Goal: Check status: Check status

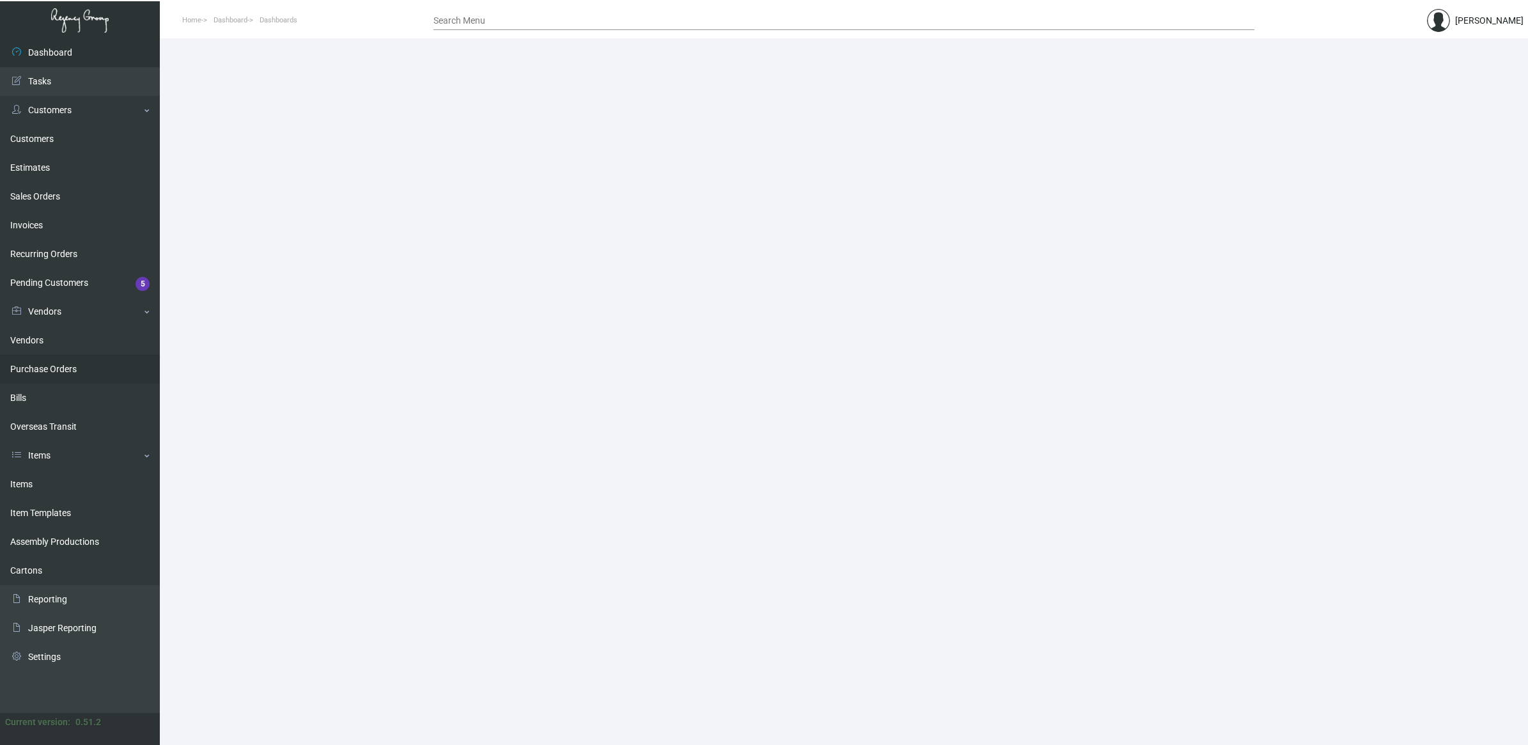
click at [79, 361] on link "Purchase Orders" at bounding box center [80, 369] width 160 height 29
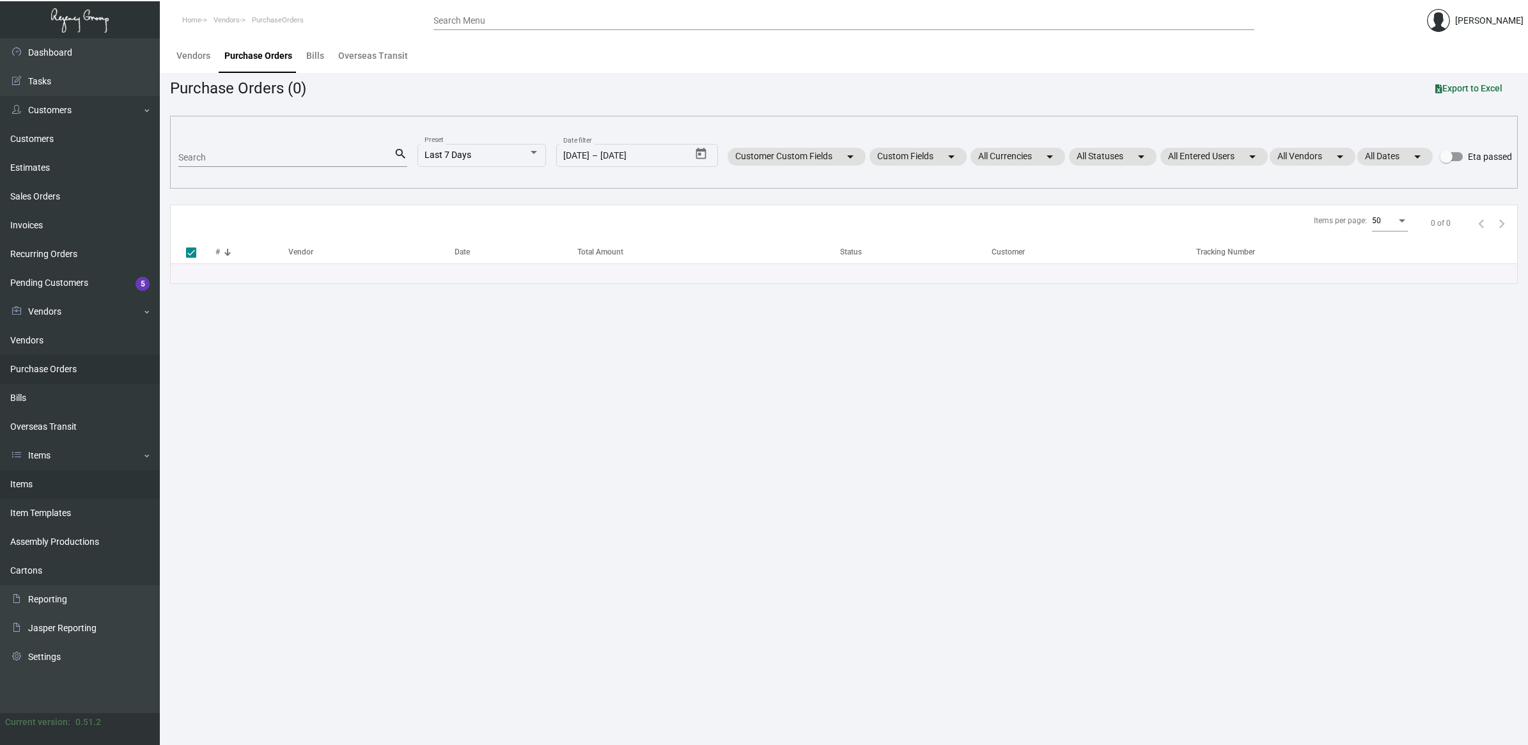
click at [42, 483] on link "Items" at bounding box center [80, 484] width 160 height 29
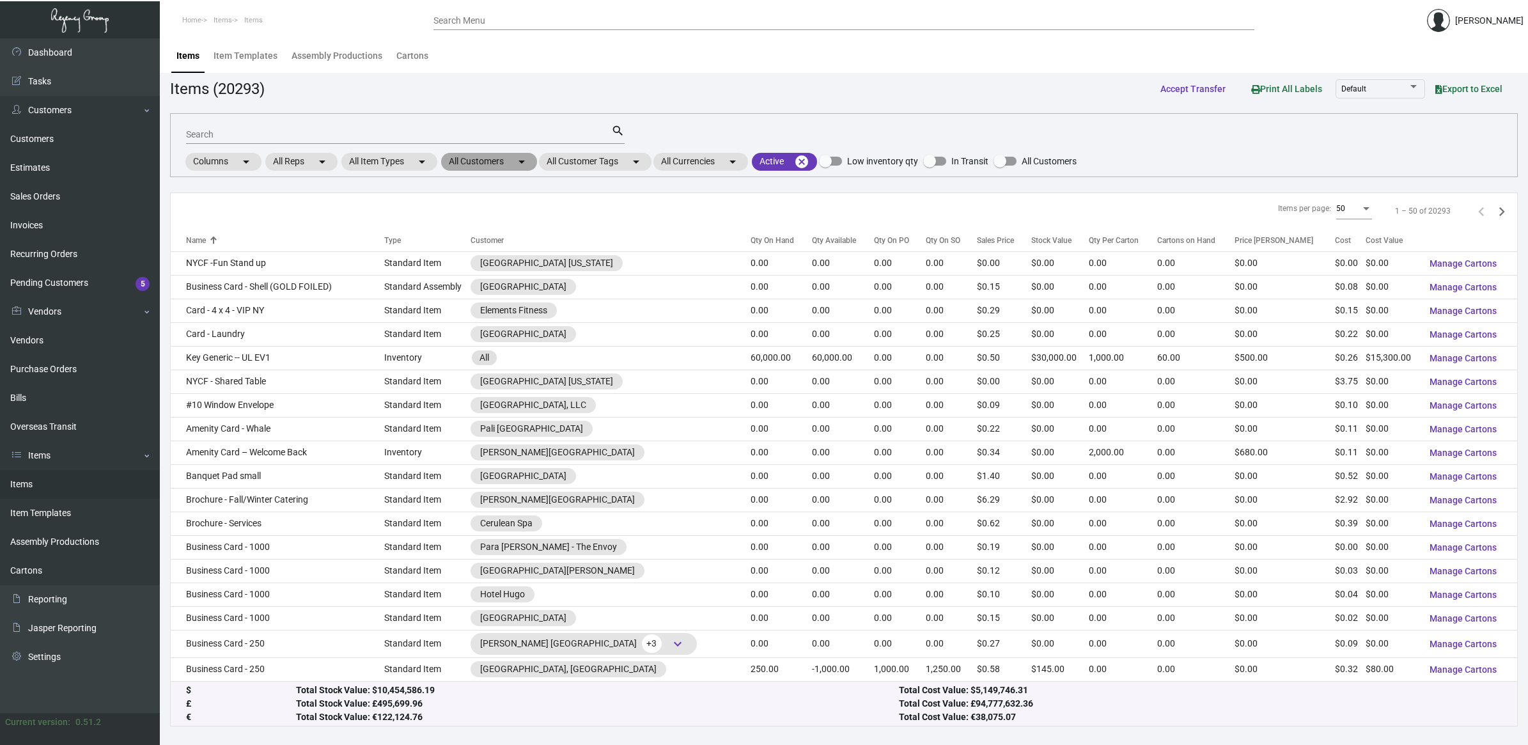
click at [518, 160] on mat-icon "arrow_drop_down" at bounding box center [521, 161] width 15 height 15
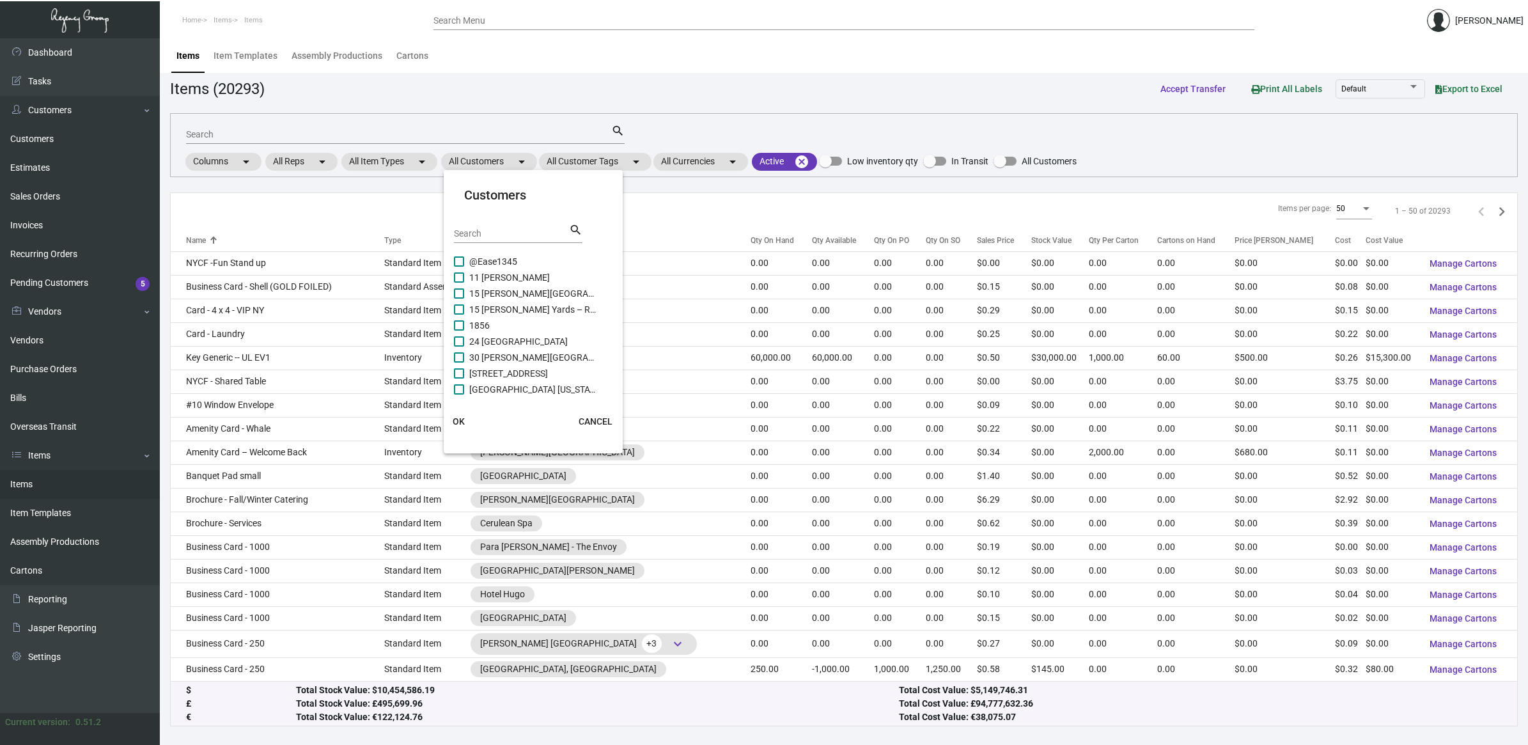
click at [518, 231] on input "Search" at bounding box center [511, 234] width 115 height 10
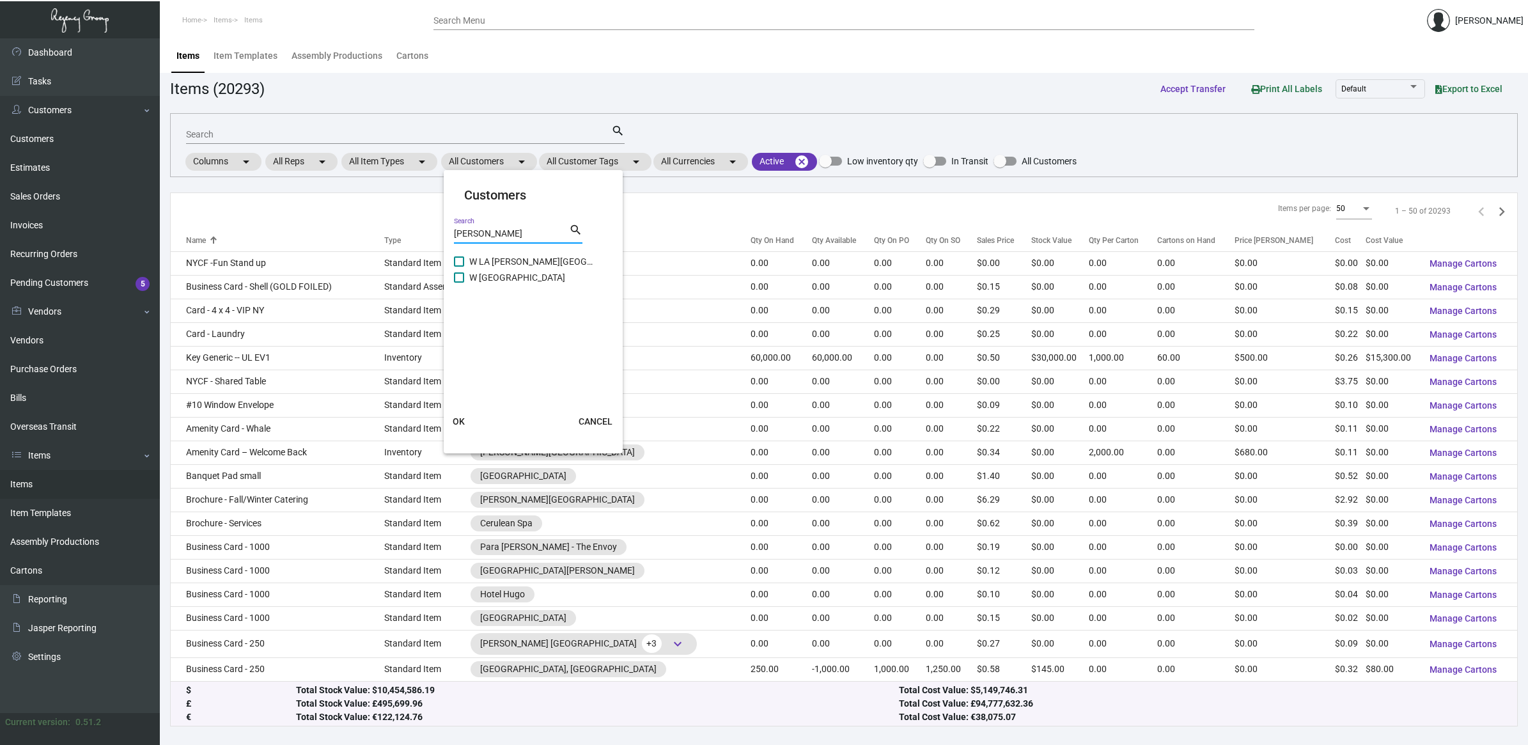
type input "[PERSON_NAME]"
click at [519, 265] on span "W LA [PERSON_NAME][GEOGRAPHIC_DATA]" at bounding box center [533, 261] width 128 height 15
click at [459, 267] on input "W LA [PERSON_NAME][GEOGRAPHIC_DATA]" at bounding box center [458, 267] width 1 height 1
checkbox input "true"
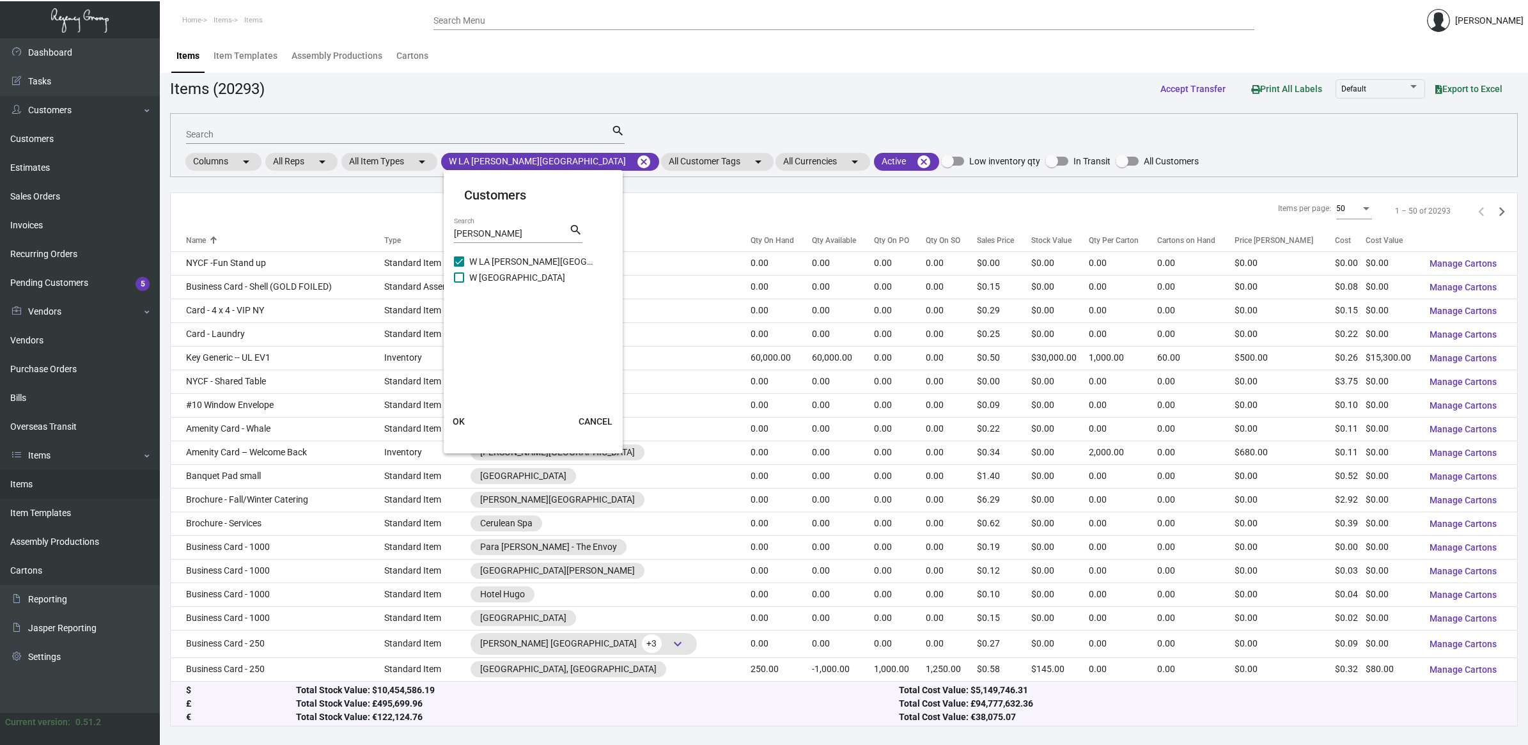
click at [468, 427] on button "OK" at bounding box center [459, 421] width 41 height 23
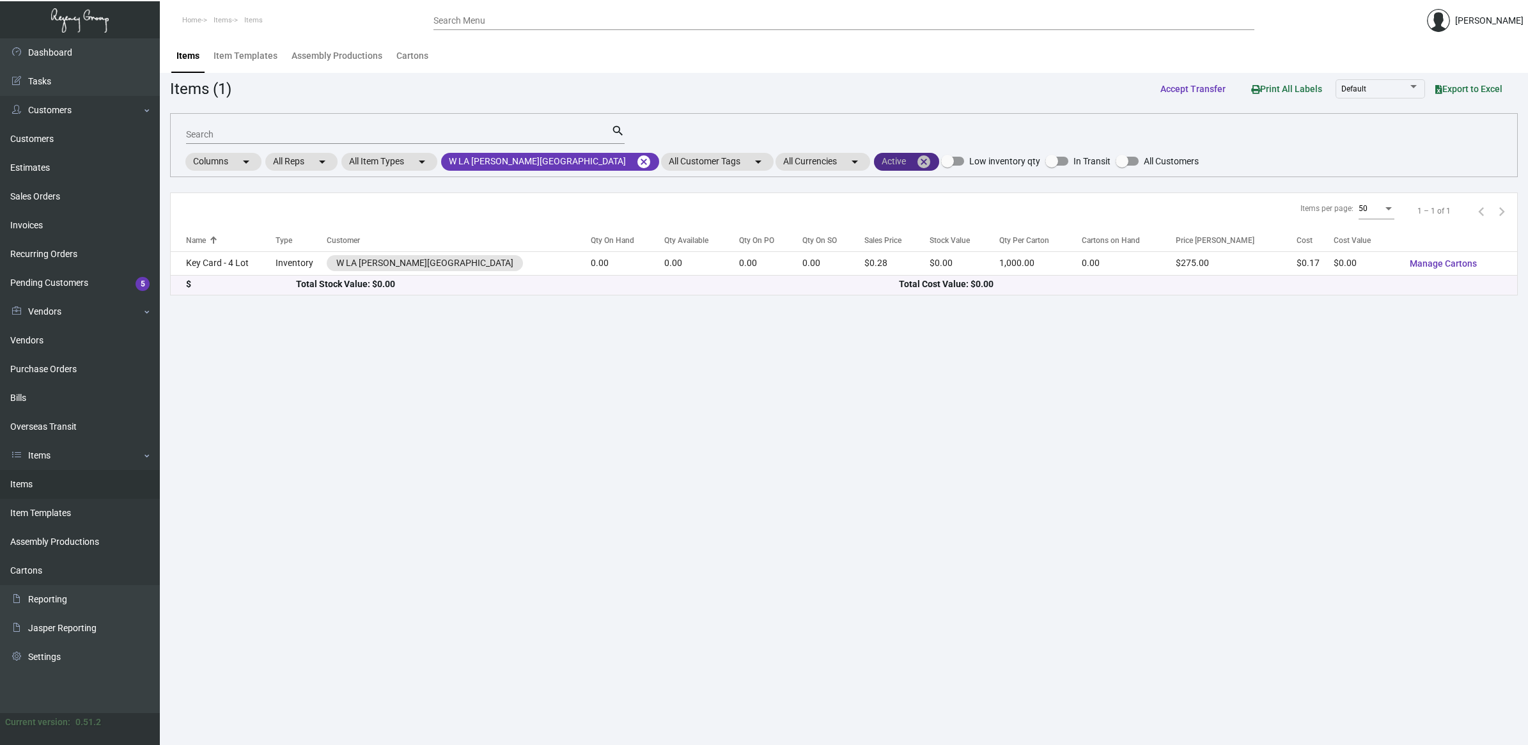
click at [874, 164] on mat-chip "Active cancel" at bounding box center [906, 162] width 65 height 18
click at [810, 235] on span "Inactive" at bounding box center [814, 236] width 31 height 15
click at [789, 242] on input "Inactive" at bounding box center [788, 242] width 1 height 1
checkbox input "true"
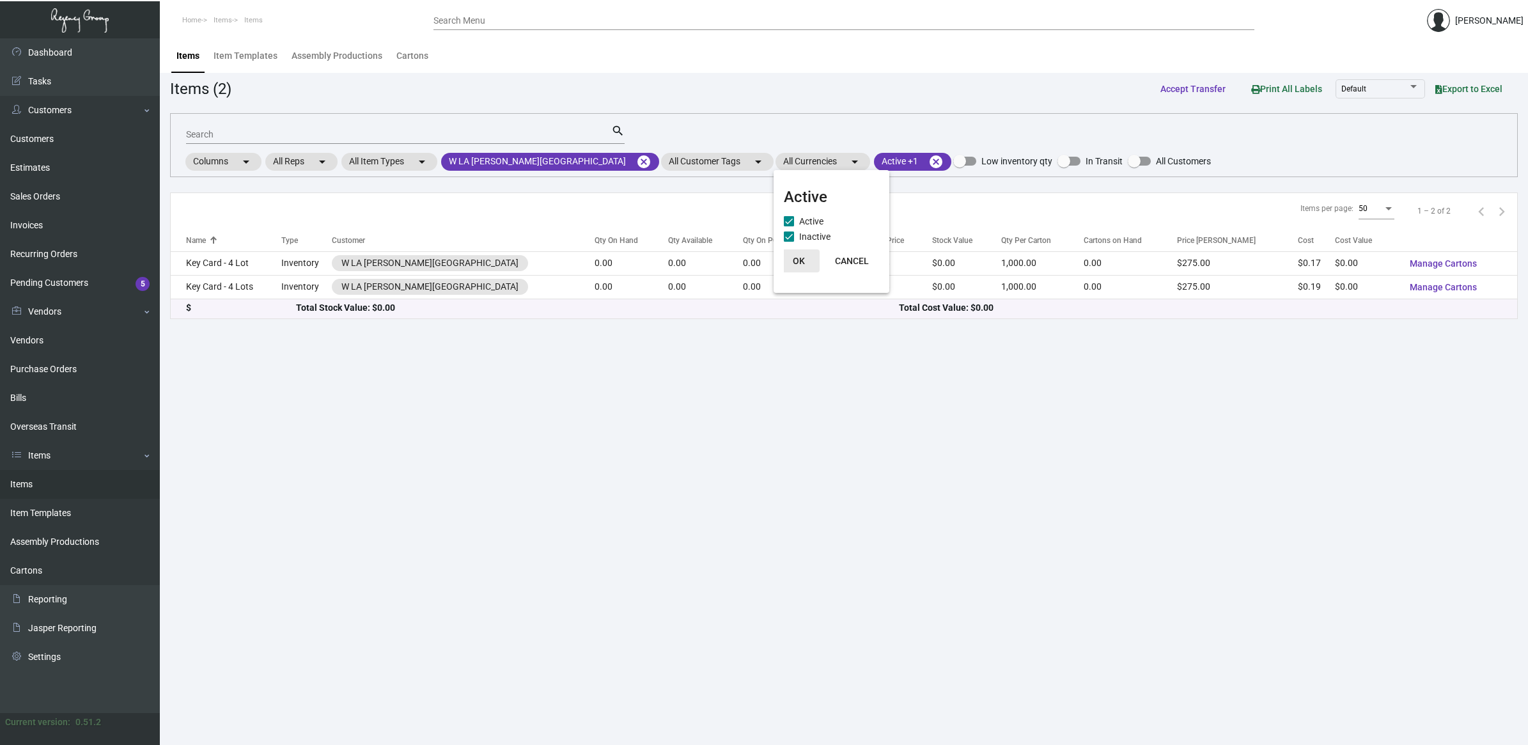
click at [797, 260] on span "OK" at bounding box center [799, 261] width 12 height 10
click at [559, 432] on main "Items Item Templates Assembly Productions Cartons Items (2) Accept Transfer Pri…" at bounding box center [844, 391] width 1368 height 706
click at [58, 363] on link "Purchase Orders" at bounding box center [80, 369] width 160 height 29
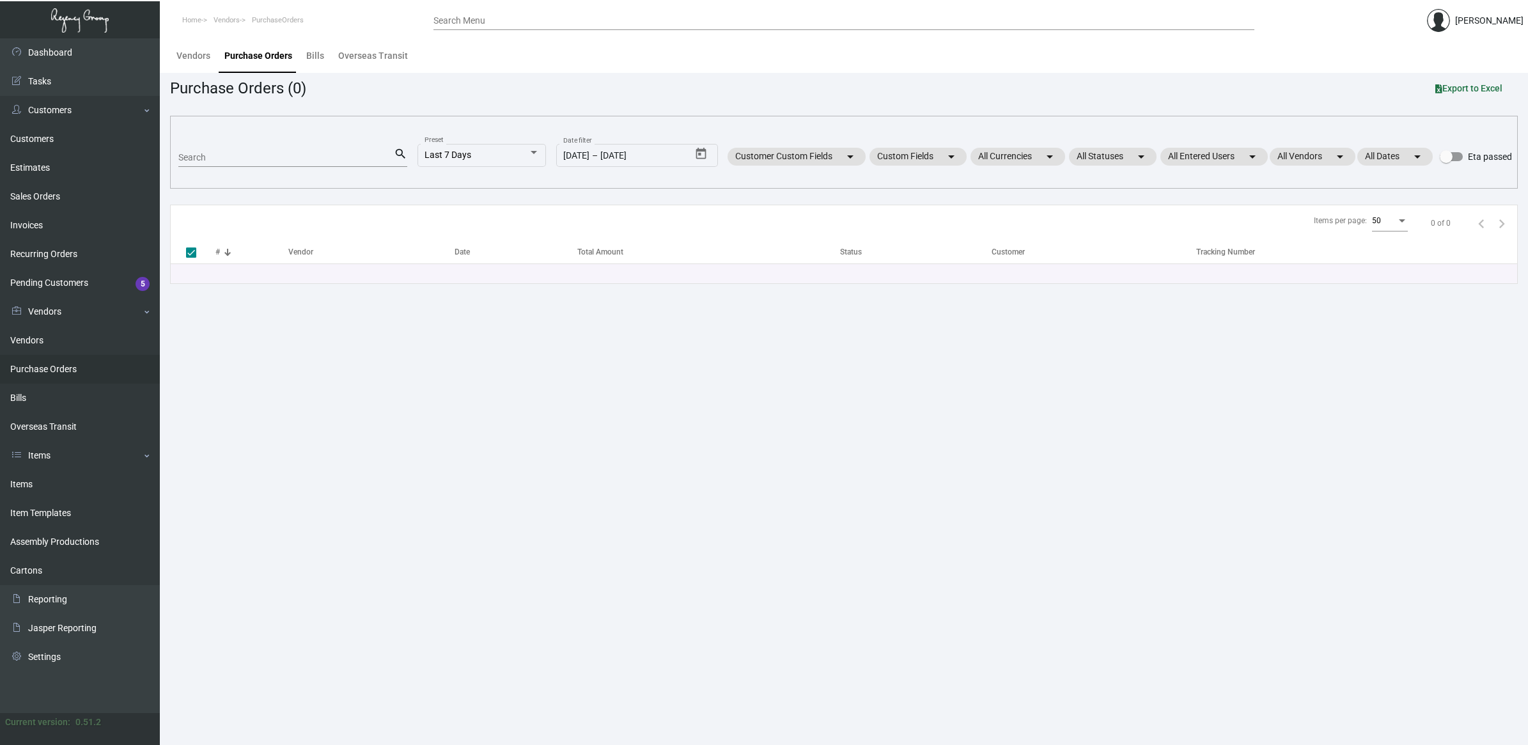
click at [426, 416] on main "Vendors Purchase Orders Bills Overseas Transit Purchase Orders (0) Export to Ex…" at bounding box center [844, 391] width 1368 height 706
click at [310, 158] on input "Search" at bounding box center [285, 158] width 215 height 10
paste input "107846"
type input "107846"
checkbox input "false"
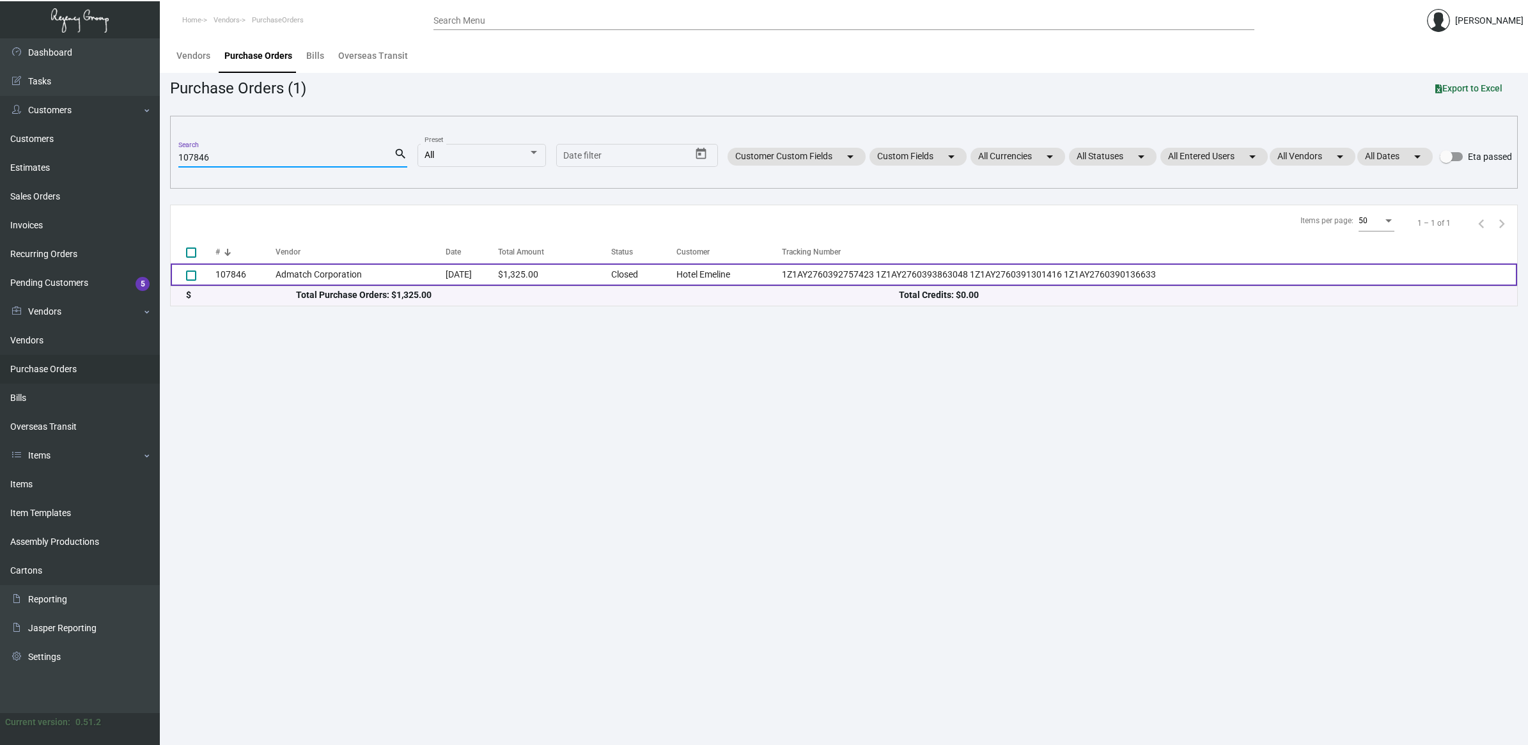
type input "107846"
click at [331, 275] on td "Admatch Corporation" at bounding box center [360, 274] width 169 height 22
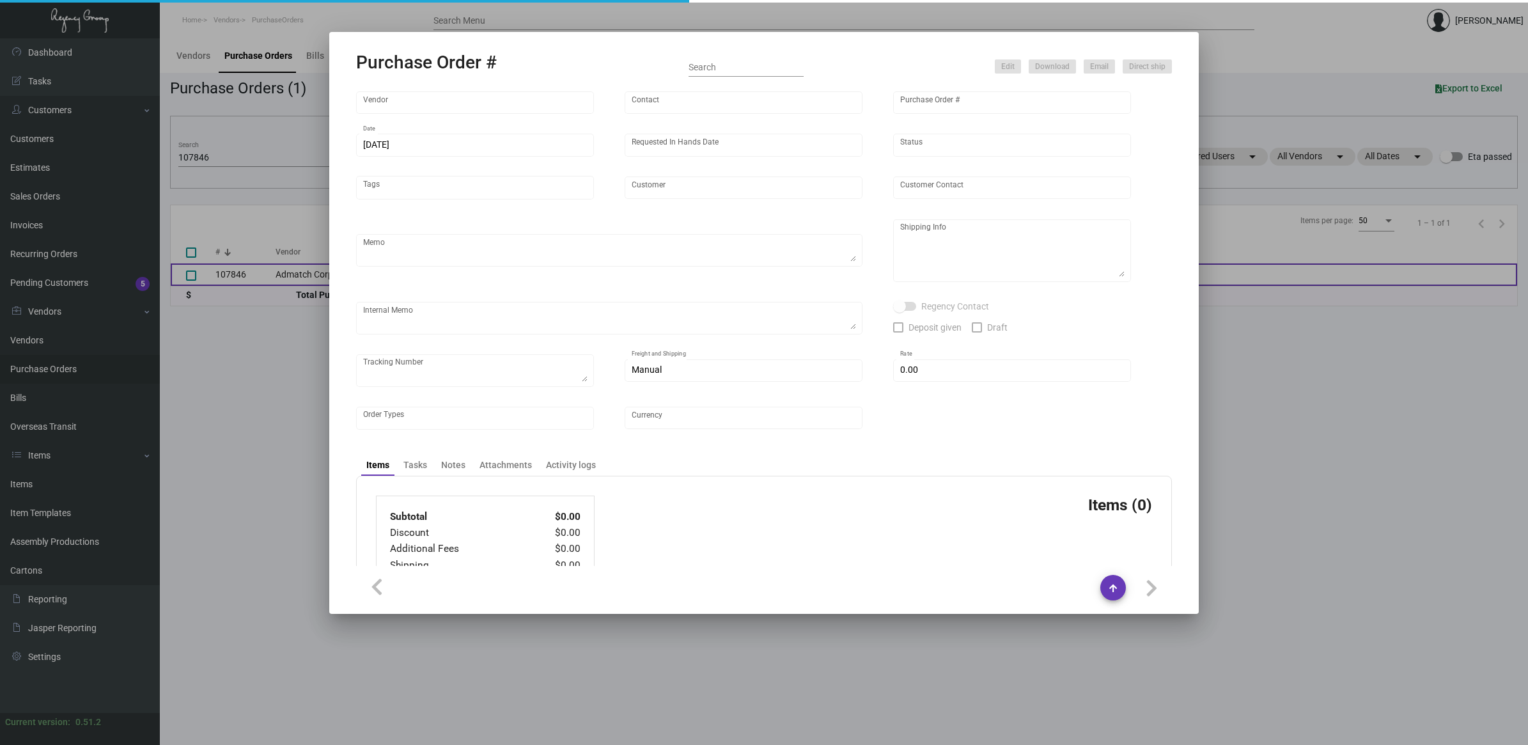
type input "Admatch Corporation"
type input "Order Entry"
type input "107846"
type input "[DATE]"
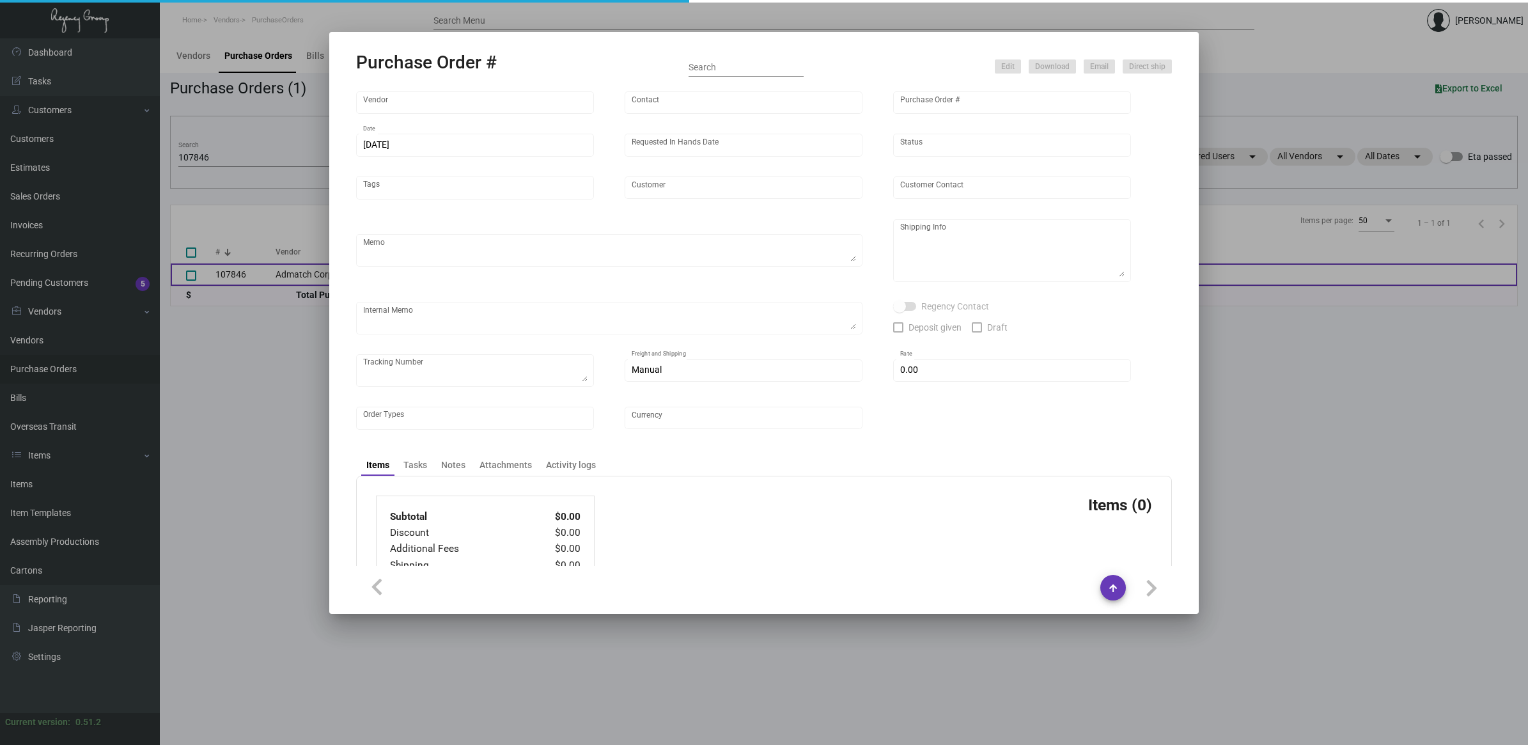
type input "Hotel Emeline"
type textarea "Please reach out to SH for UPS labels."
type textarea "Regency Group NJ - [PERSON_NAME] [STREET_ADDRESS]"
type textarea "Label provided to vendor to ship to NJ Warehouse. UPS Ground Cost $.154.76"
checkbox input "true"
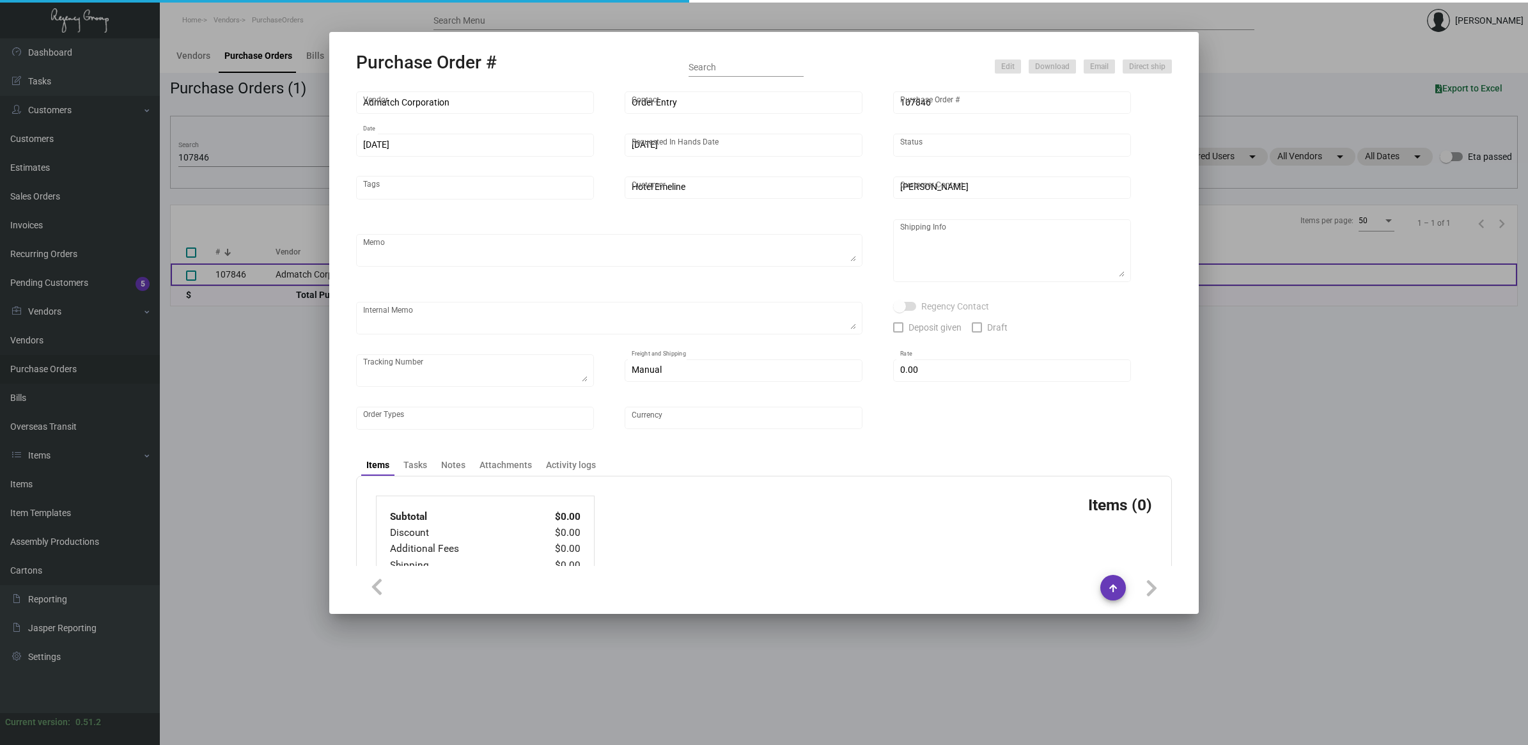
type textarea "1Z1AY2760392757423 1Z1AY2760393863048 1Z1AY2760391301416 1Z1AY2760390136633"
type input "$ 0.00"
type input "United States Dollar $"
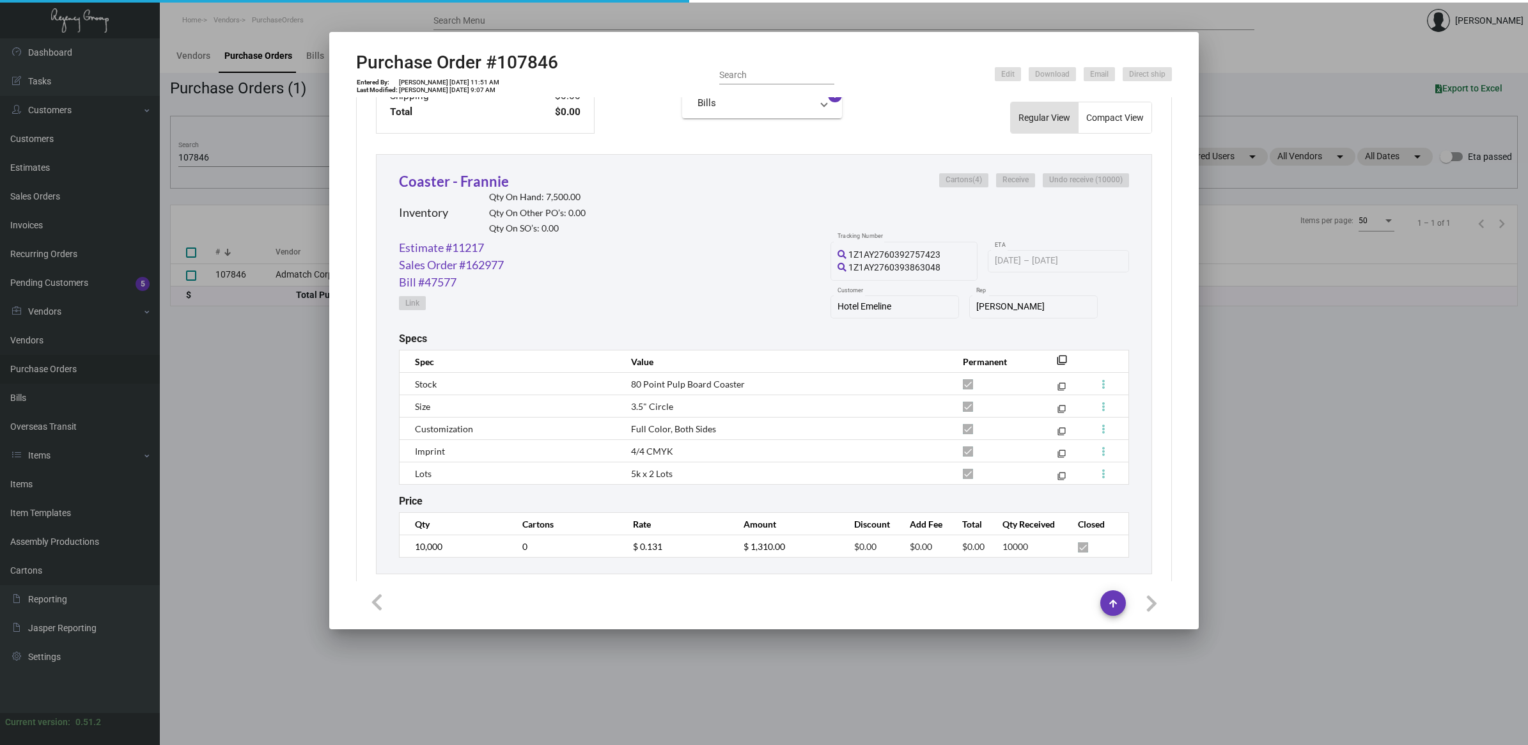
scroll to position [558, 0]
